Goal: Information Seeking & Learning: Compare options

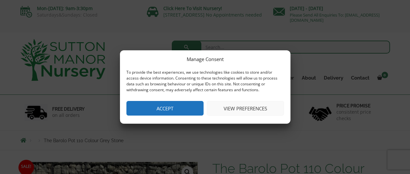
click at [180, 105] on button "Accept" at bounding box center [164, 108] width 77 height 15
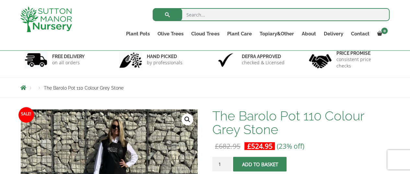
scroll to position [48, 0]
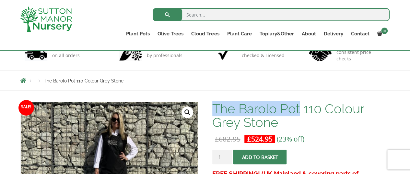
drag, startPoint x: 215, startPoint y: 107, endPoint x: 298, endPoint y: 111, distance: 82.9
click at [298, 111] on h1 "The Barolo Pot 110 Colour Grey Stone" at bounding box center [300, 115] width 177 height 27
copy h1 "The Barolo Pot"
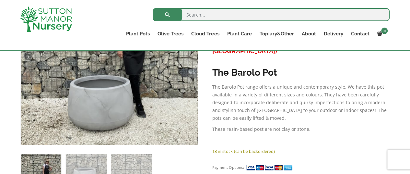
scroll to position [181, 0]
